Goal: Information Seeking & Learning: Learn about a topic

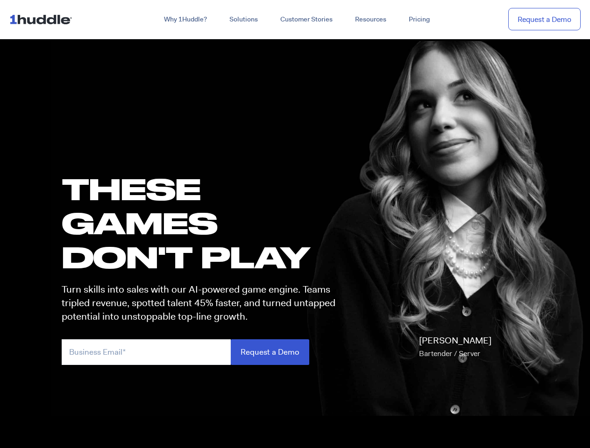
click at [295, 224] on h1 "these GAMES DON'T PLAY" at bounding box center [203, 223] width 282 height 103
click at [184, 20] on link "Why 1Huddle?" at bounding box center [185, 19] width 65 height 17
click at [243, 20] on link "Solutions" at bounding box center [243, 19] width 51 height 17
click at [370, 20] on link "Resources" at bounding box center [371, 19] width 54 height 17
click at [203, 352] on input "email" at bounding box center [146, 352] width 169 height 26
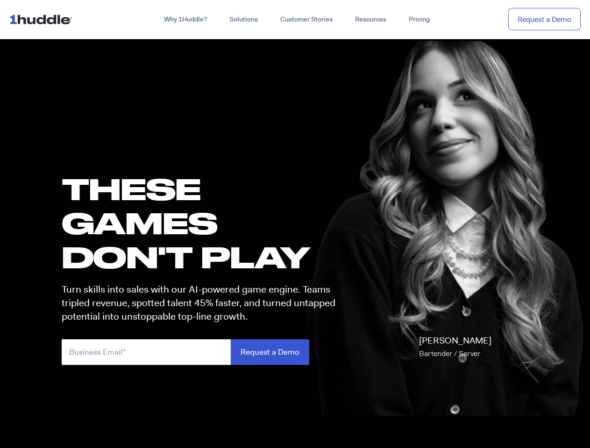
click at [269, 352] on input "Request a Demo" at bounding box center [270, 352] width 78 height 26
